Goal: Download file/media

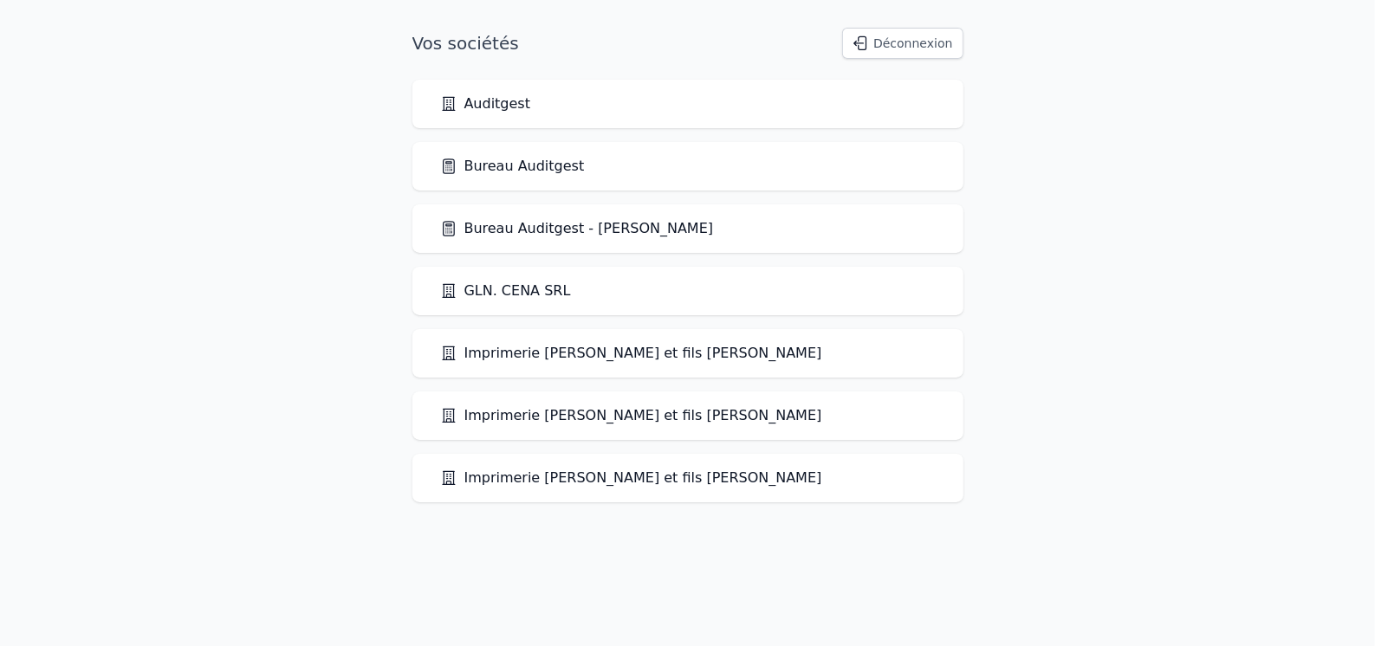
click at [535, 156] on link "Bureau Auditgest" at bounding box center [512, 166] width 145 height 21
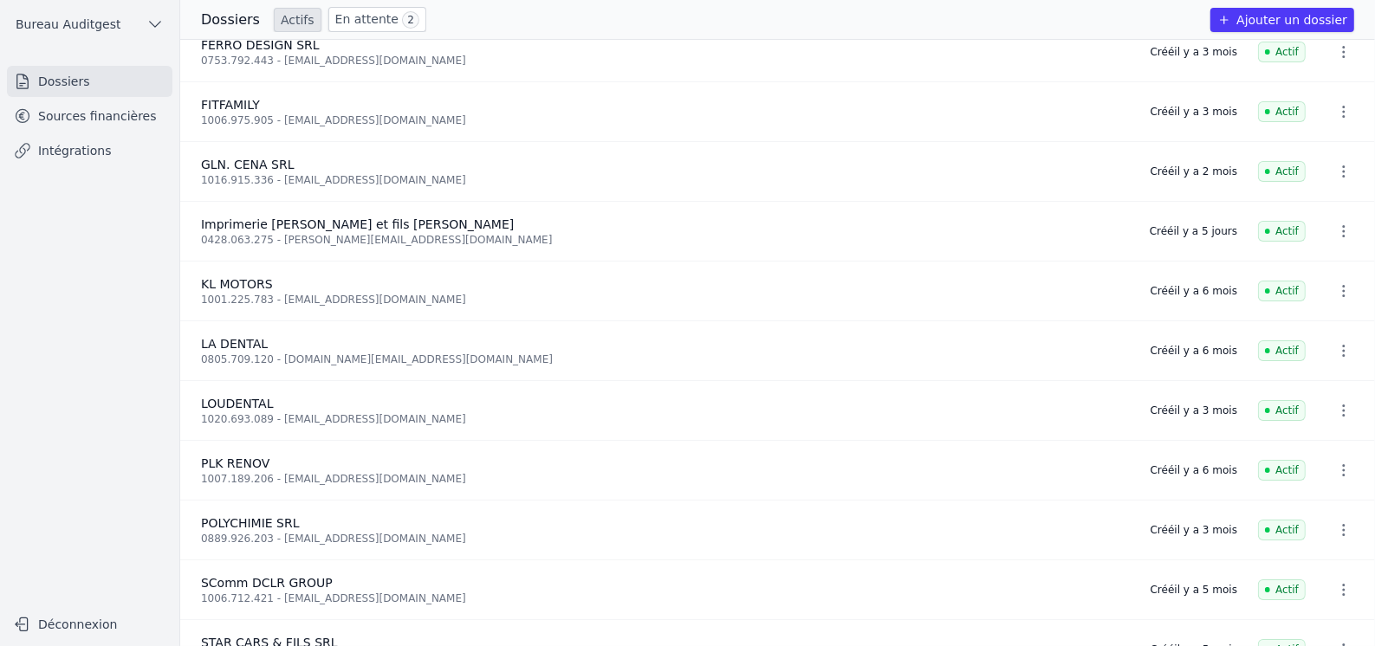
scroll to position [289, 0]
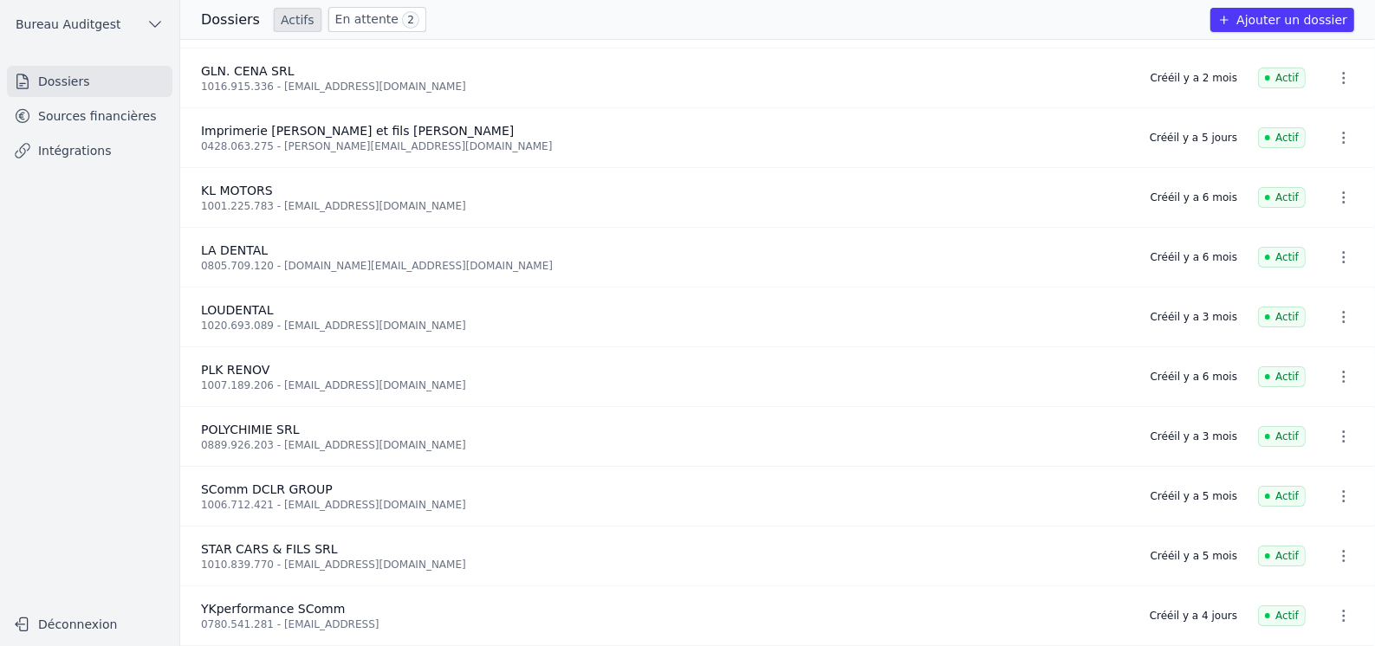
click at [251, 606] on span "YKperformance SComm" at bounding box center [273, 609] width 144 height 14
click at [87, 145] on link "Intégrations" at bounding box center [89, 150] width 165 height 31
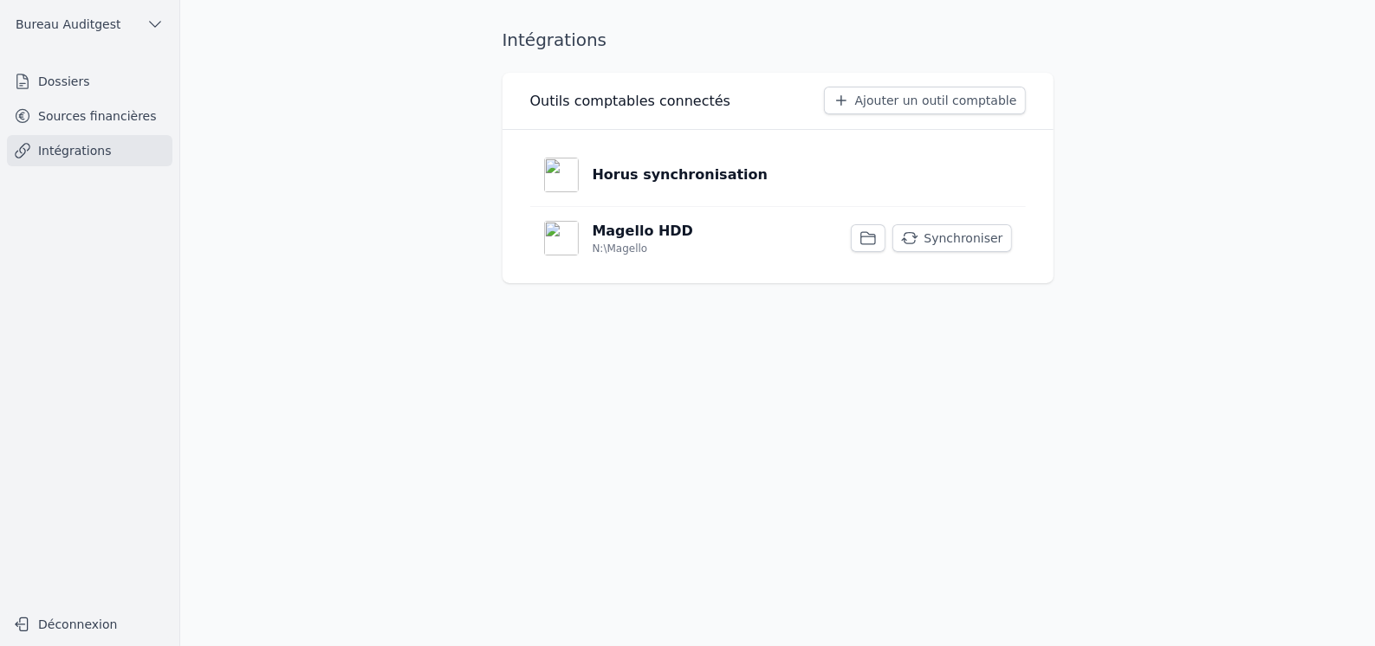
click at [96, 114] on link "Sources financières" at bounding box center [89, 115] width 165 height 31
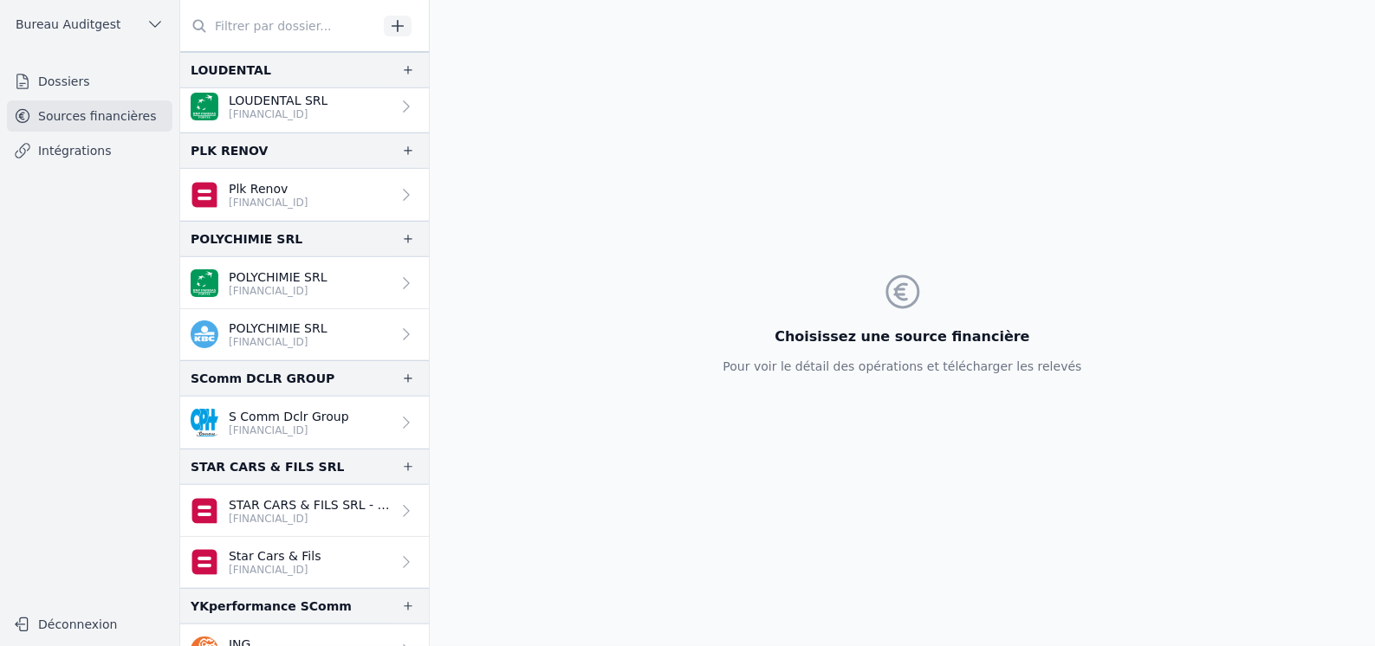
scroll to position [911, 0]
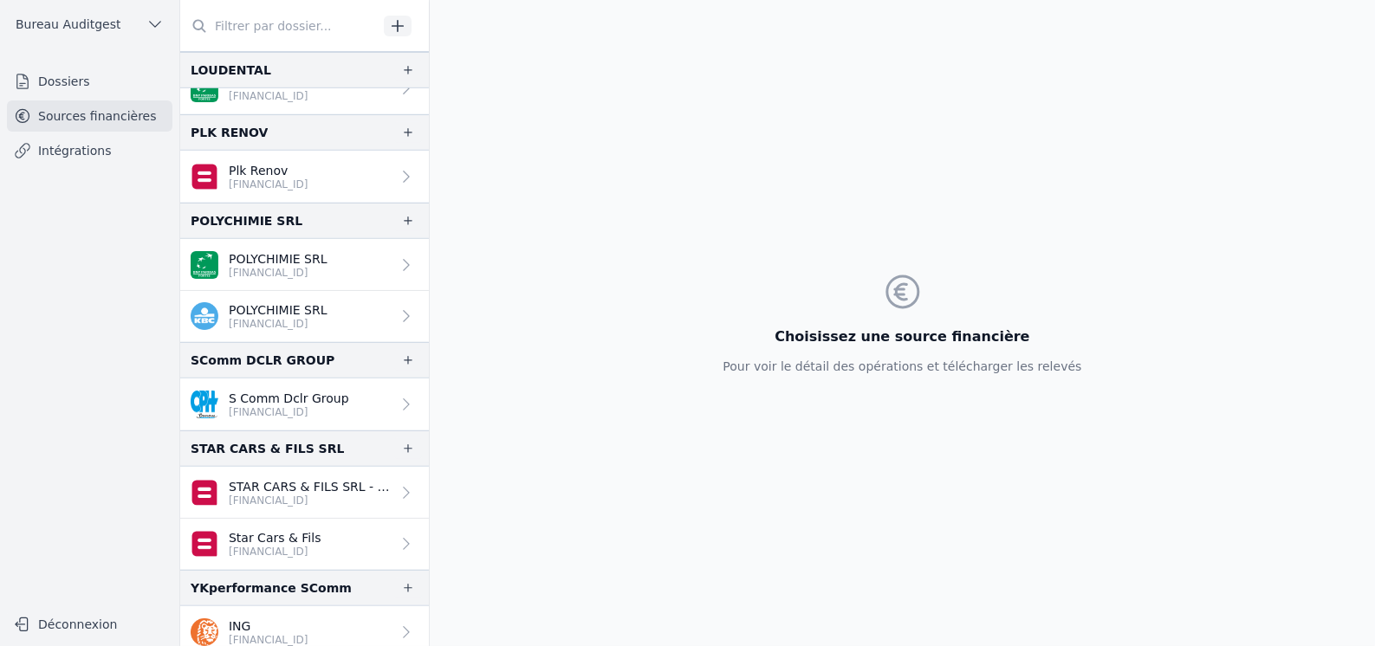
click at [259, 618] on p "ING" at bounding box center [269, 626] width 80 height 17
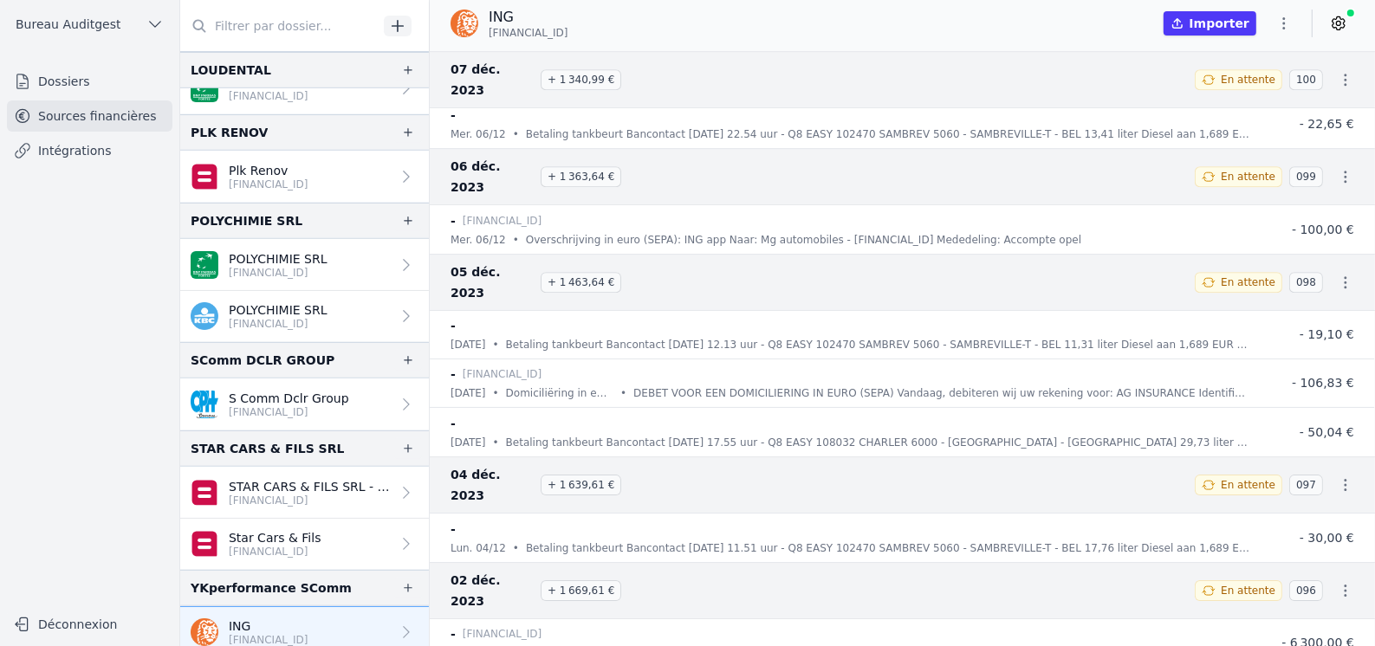
scroll to position [73517, 0]
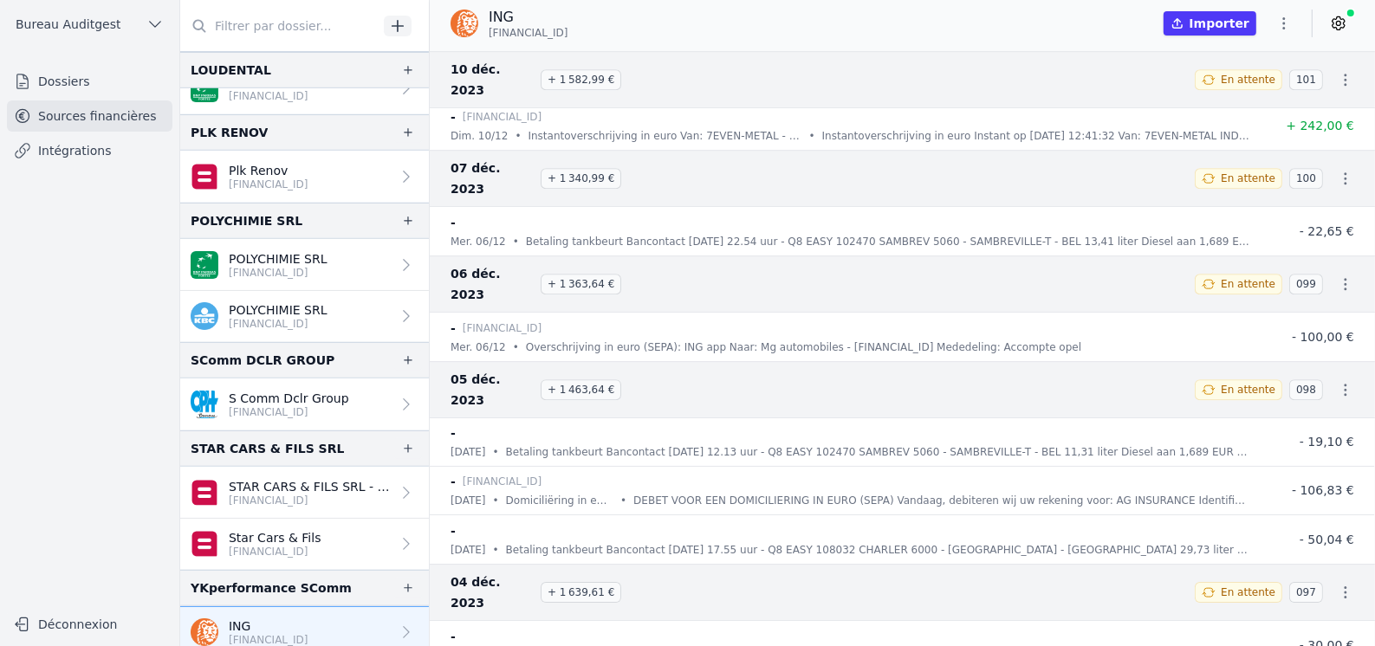
click at [1338, 584] on icon "button" at bounding box center [1345, 592] width 17 height 17
click at [1300, 508] on link "Télécharger les CODA" at bounding box center [1288, 505] width 159 height 31
click at [1338, 381] on icon "button" at bounding box center [1345, 389] width 17 height 17
click at [1293, 322] on link "Télécharger les CODA" at bounding box center [1288, 323] width 159 height 31
click at [1343, 276] on icon "button" at bounding box center [1345, 284] width 17 height 17
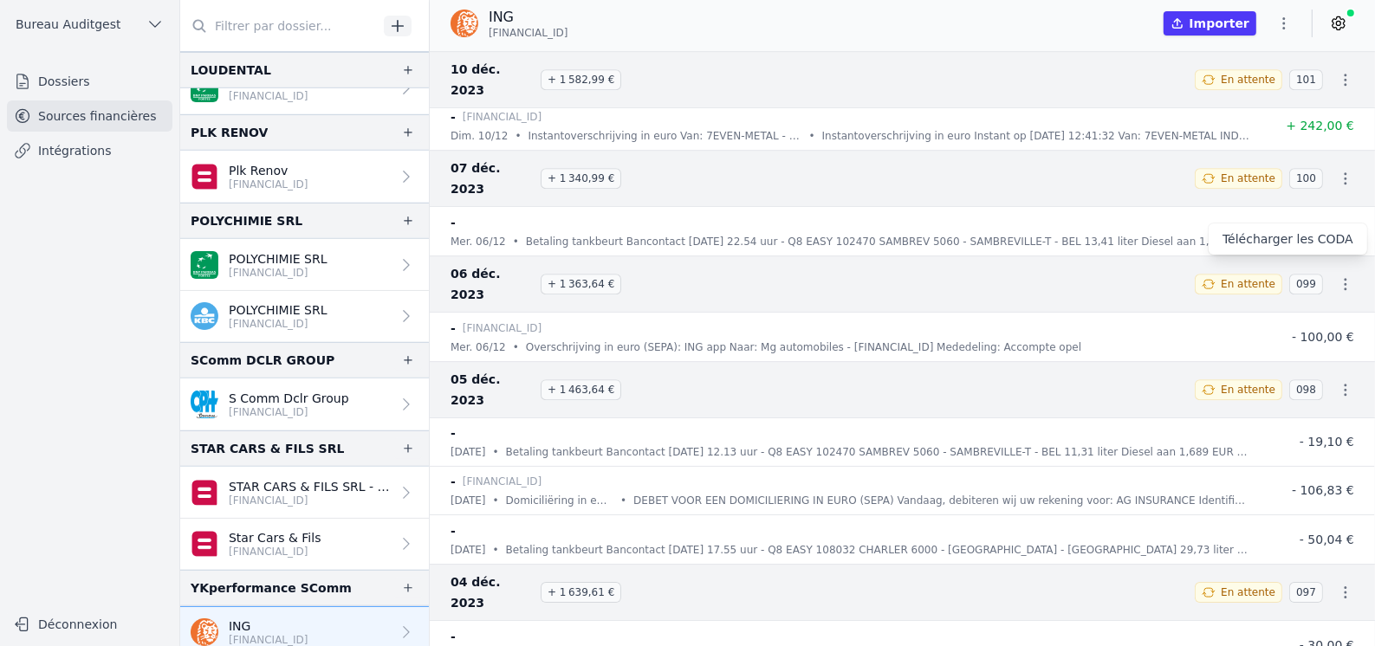
click at [1292, 246] on link "Télécharger les CODA" at bounding box center [1288, 239] width 159 height 31
click at [1345, 172] on icon "button" at bounding box center [1346, 178] width 3 height 12
click at [1284, 161] on link "Télécharger les CODA" at bounding box center [1288, 154] width 159 height 31
